Goal: Information Seeking & Learning: Learn about a topic

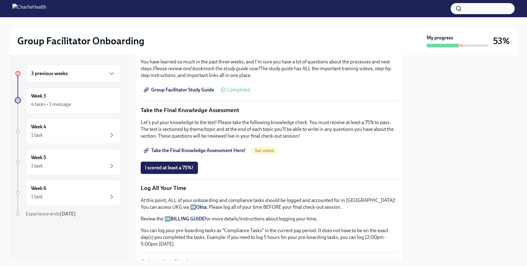
scroll to position [249, 0]
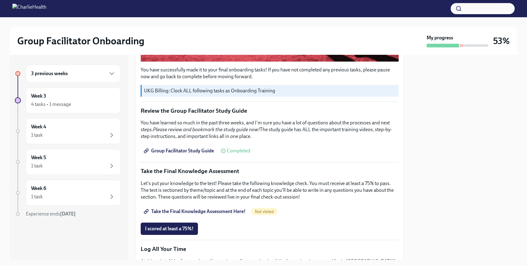
click at [204, 117] on div "You have successfully made it to your final onboarding tasks! If you have not c…" at bounding box center [270, 168] width 258 height 558
click at [201, 135] on p "You have learned so much in the past three weeks, and I'm sure you have a lot o…" at bounding box center [270, 129] width 258 height 20
click at [200, 138] on p "You have learned so much in the past three weeks, and I'm sure you have a lot o…" at bounding box center [270, 129] width 258 height 20
click at [199, 152] on span "Group Facilitator Study Guide" at bounding box center [179, 151] width 69 height 6
click at [189, 231] on span "I scored at least a 75%!" at bounding box center [169, 229] width 49 height 6
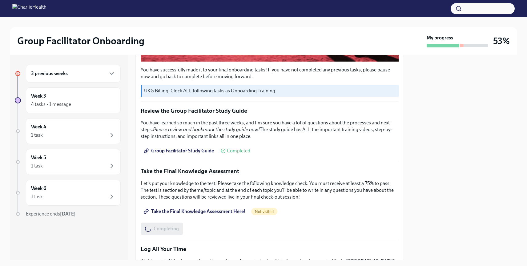
click at [209, 225] on div "Completing" at bounding box center [270, 229] width 258 height 12
click at [209, 214] on span "Take the Final Knowledge Assessment Here!" at bounding box center [195, 211] width 101 height 6
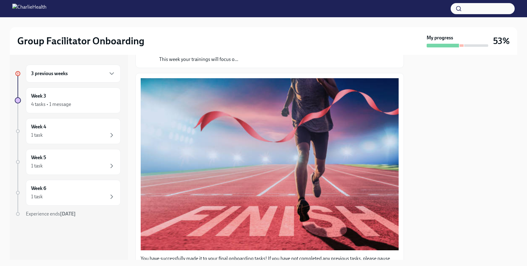
scroll to position [0, 0]
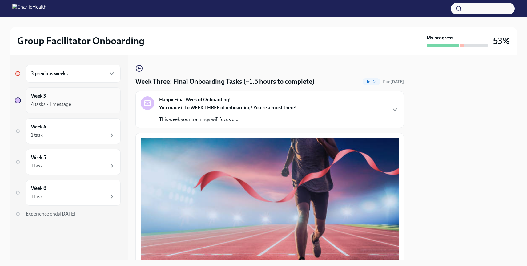
click at [65, 100] on div "Week 3 4 tasks • 1 message" at bounding box center [73, 100] width 84 height 15
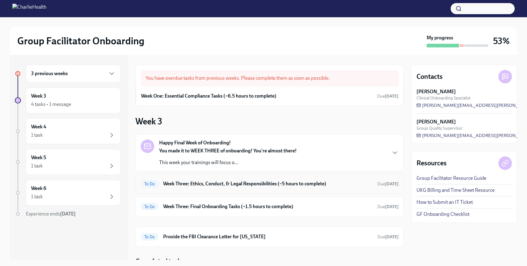
scroll to position [26, 0]
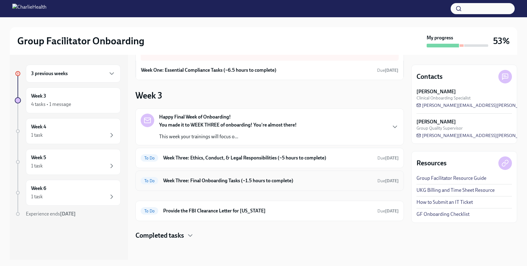
click at [205, 183] on h6 "Week Three: Final Onboarding Tasks (~1.5 hours to complete)" at bounding box center [267, 180] width 209 height 7
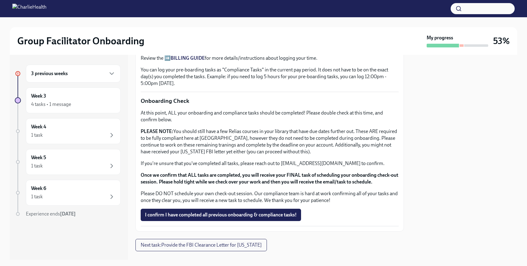
scroll to position [482, 0]
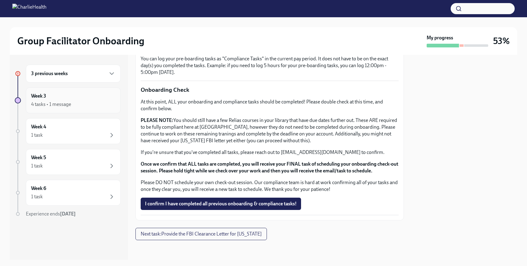
click at [84, 103] on div "4 tasks • 1 message" at bounding box center [73, 104] width 84 height 7
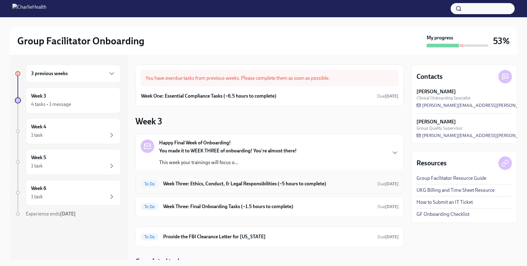
click at [187, 187] on h6 "Week Three: Ethics, Conduct, & Legal Responsibilities (~5 hours to complete)" at bounding box center [267, 183] width 209 height 7
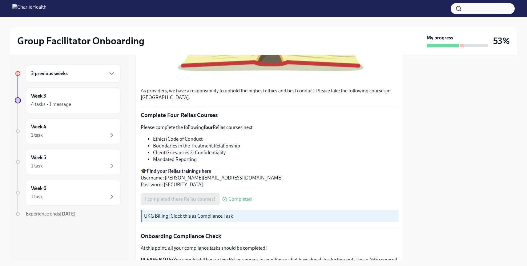
scroll to position [350, 0]
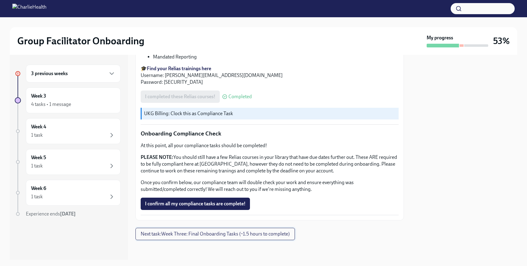
click at [180, 232] on span "Next task : Week Three: Final Onboarding Tasks (~1.5 hours to complete)" at bounding box center [215, 234] width 149 height 6
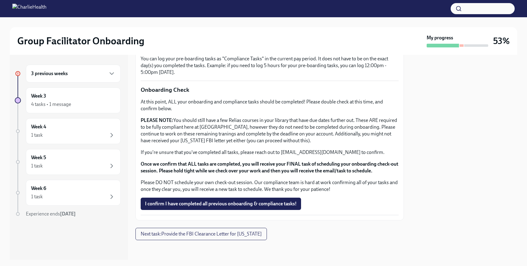
scroll to position [377, 0]
